Goal: Ask a question

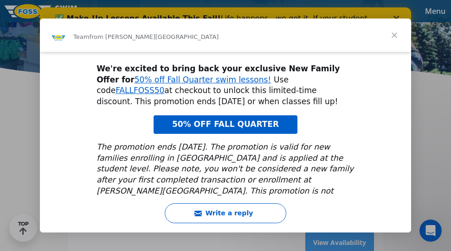
scroll to position [65, 0]
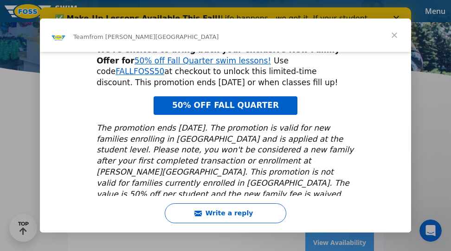
click at [393, 32] on span "Close" at bounding box center [393, 35] width 33 height 33
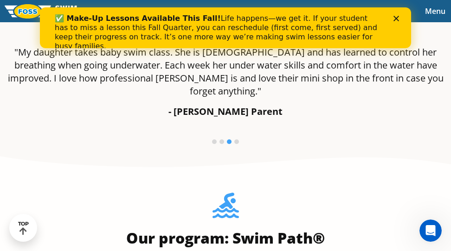
scroll to position [834, 0]
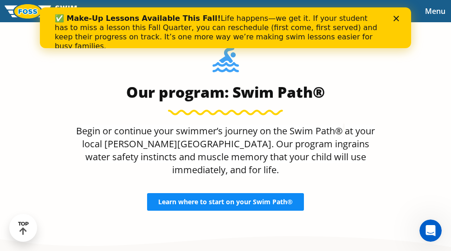
click at [264, 194] on link "Learn where to start on your Swim Path®" at bounding box center [225, 202] width 157 height 18
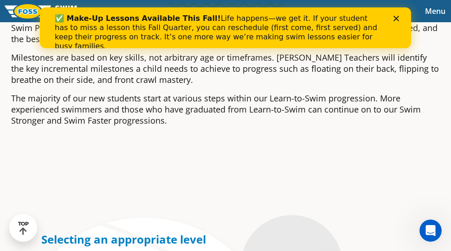
click at [398, 19] on icon "Close" at bounding box center [396, 19] width 6 height 6
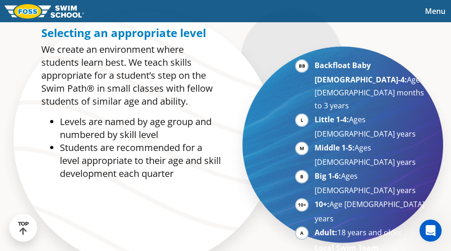
scroll to position [464, 0]
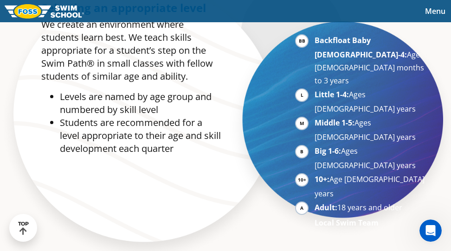
click at [314, 145] on li "Big 1-6: Ages 7-10 years" at bounding box center [371, 158] width 114 height 27
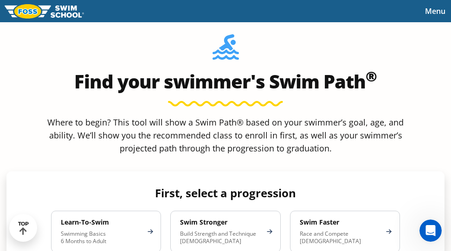
scroll to position [788, 0]
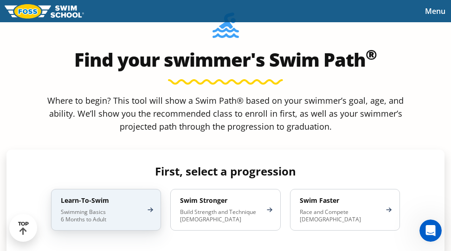
click at [129, 209] on p "Swimming Basics 6 Months to Adult" at bounding box center [101, 216] width 81 height 15
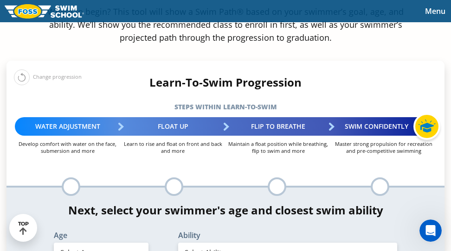
scroll to position [881, 0]
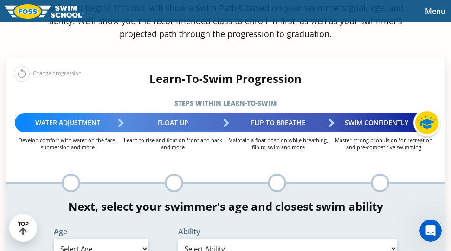
click at [72, 174] on div at bounding box center [71, 183] width 19 height 19
click at [168, 174] on div at bounding box center [174, 183] width 19 height 19
click at [222, 114] on div "Float Up" at bounding box center [172, 123] width 105 height 19
click at [237, 239] on select "Select Ability" at bounding box center [287, 248] width 219 height 19
click at [90, 239] on select "Select Age 6 months - 1 year 1 year 2 years 3 years 4 years 5 years 6 years 7 y…" at bounding box center [101, 248] width 95 height 19
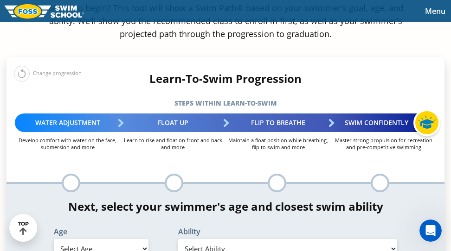
select select "7-years"
click at [54, 239] on select "Select Age 6 months - 1 year 1 year 2 years 3 years 4 years 5 years 6 years 7 y…" at bounding box center [101, 248] width 95 height 19
click at [72, 174] on div at bounding box center [71, 183] width 19 height 19
click at [262, 239] on select "Select Ability First in-water experience When in the water, reliant on a life j…" at bounding box center [287, 248] width 219 height 19
select select "7-years-when-in-the-water-reliant-on-a-life-jacket-or-floatation-device"
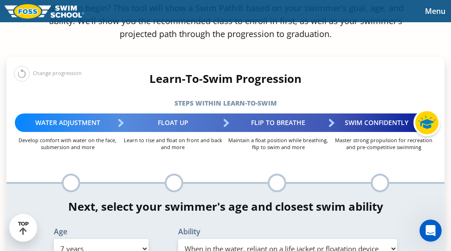
click at [178, 239] on select "Select Ability First in-water experience When in the water, reliant on a life j…" at bounding box center [287, 248] width 219 height 19
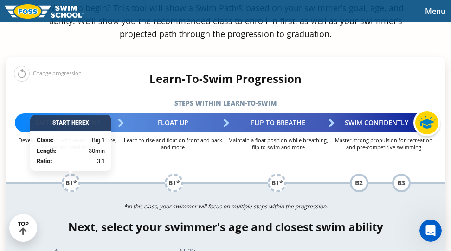
click at [69, 115] on div "Start Here X" at bounding box center [70, 123] width 81 height 16
click at [71, 174] on div "B1*" at bounding box center [71, 183] width 19 height 19
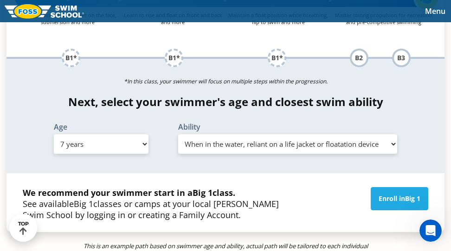
scroll to position [1020, 0]
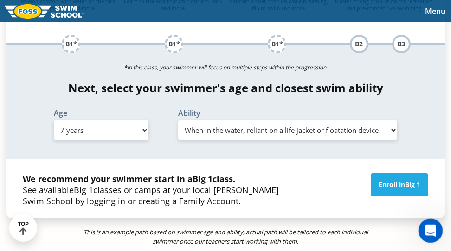
click at [431, 234] on icon "Open Intercom Messenger" at bounding box center [428, 229] width 15 height 15
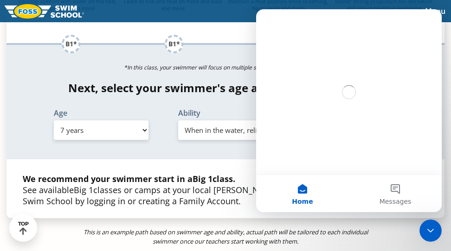
scroll to position [0, 0]
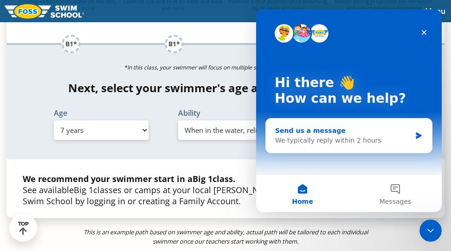
click at [389, 144] on div "We typically reply within 2 hours" at bounding box center [343, 141] width 136 height 10
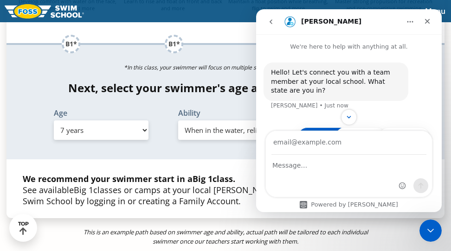
click at [313, 127] on button "Minnesota" at bounding box center [323, 136] width 51 height 19
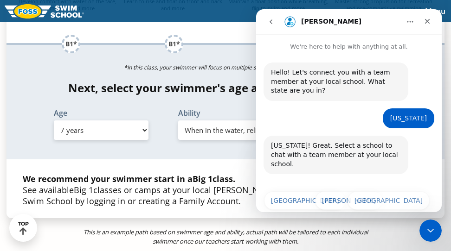
scroll to position [64, 0]
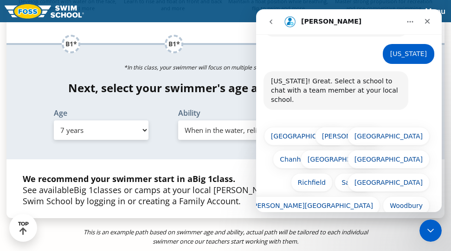
click at [280, 197] on button "St. Paul" at bounding box center [274, 206] width 79 height 19
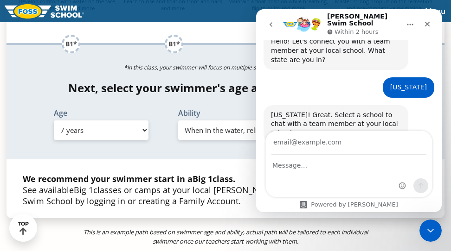
scroll to position [109, 0]
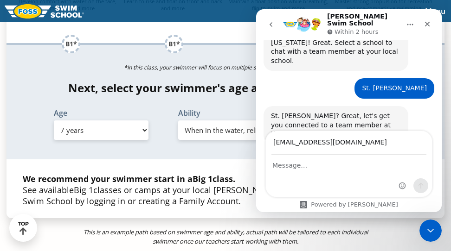
type input "mor32xiong@gmail.com"
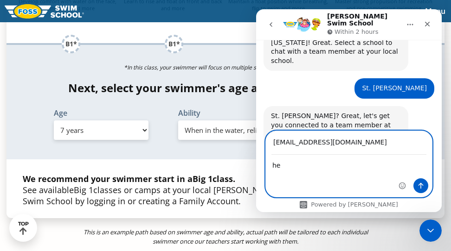
type textarea "h"
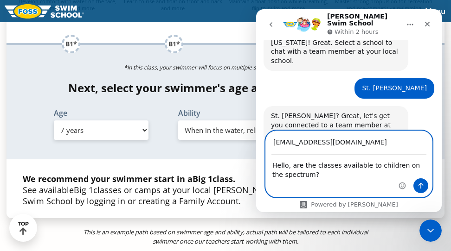
type textarea "Hello, are the classes available to children on the spectrum?"
click at [420, 187] on icon "Send a message…" at bounding box center [420, 186] width 5 height 6
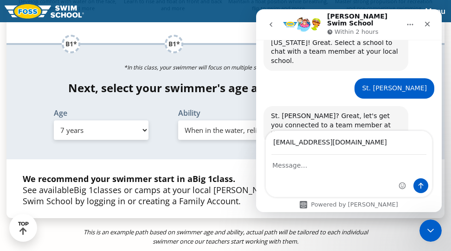
scroll to position [114, 0]
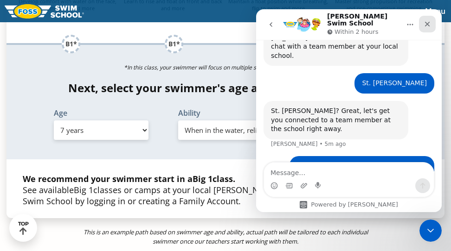
click at [426, 22] on icon "Close" at bounding box center [427, 24] width 5 height 5
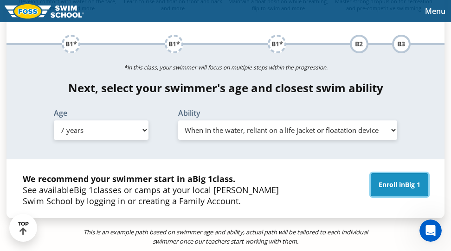
click at [396, 173] on link "Enroll in Big 1" at bounding box center [398, 184] width 57 height 23
